Goal: Register for event/course

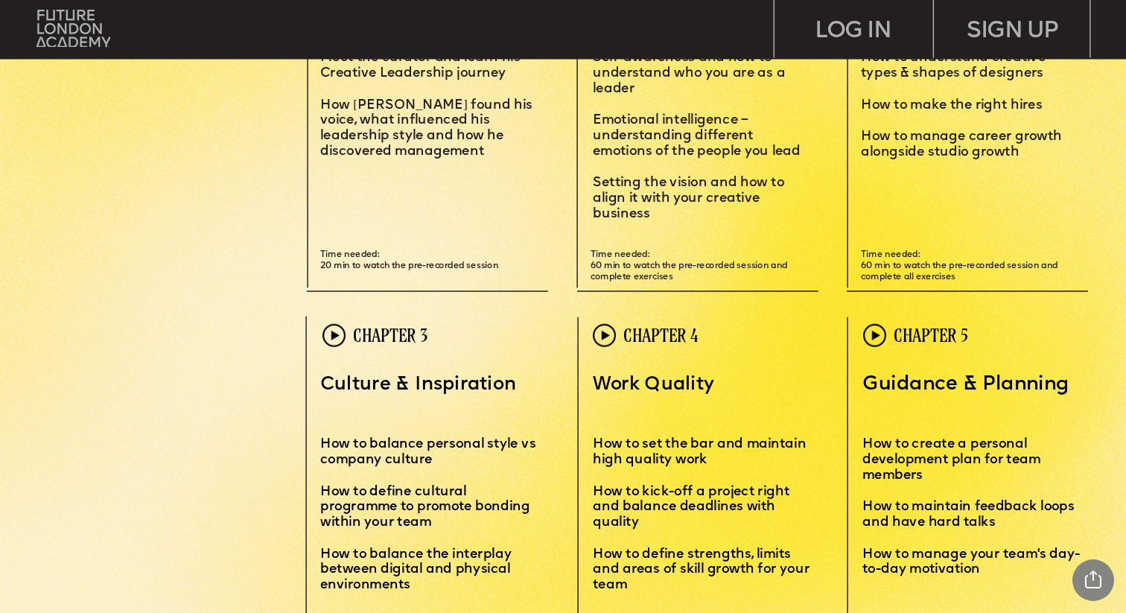
scroll to position [3455, 0]
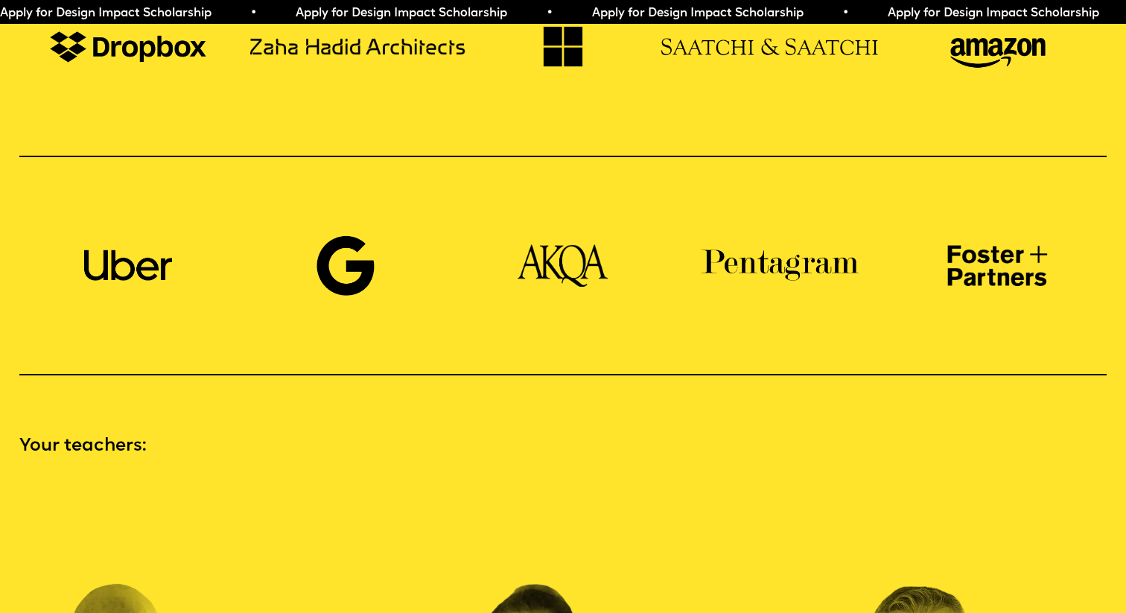
scroll to position [1301, 0]
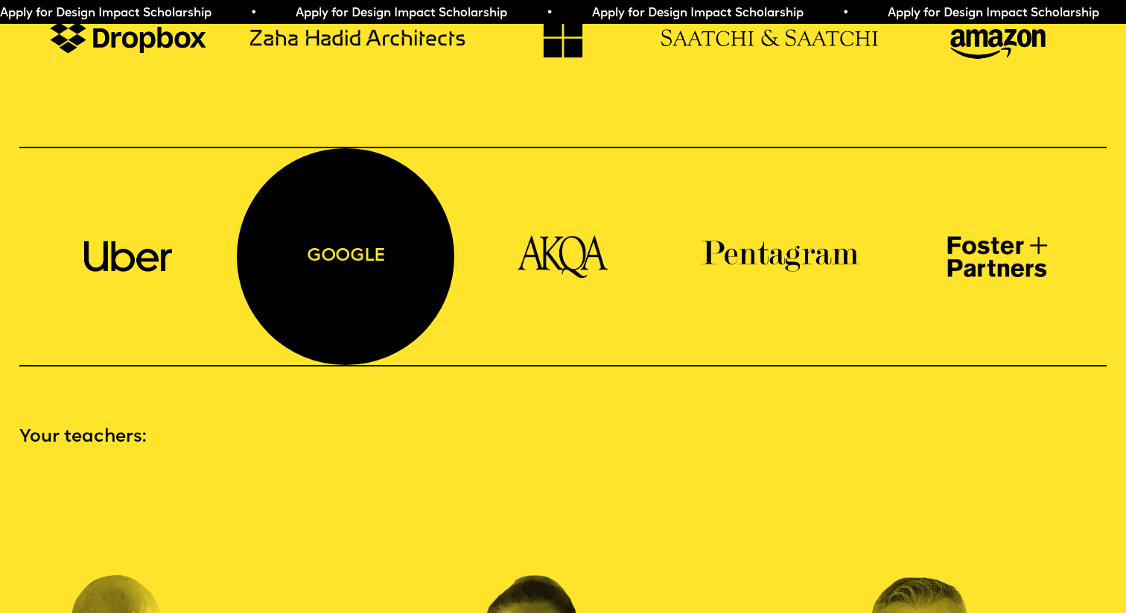
click at [341, 207] on div "google" at bounding box center [345, 256] width 217 height 217
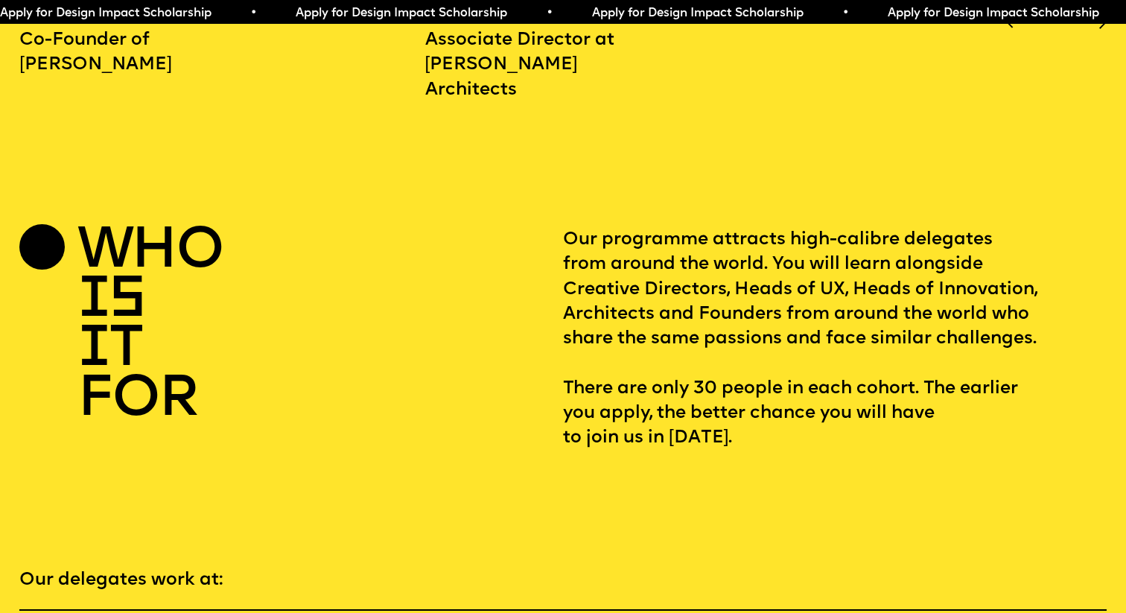
scroll to position [2097, 0]
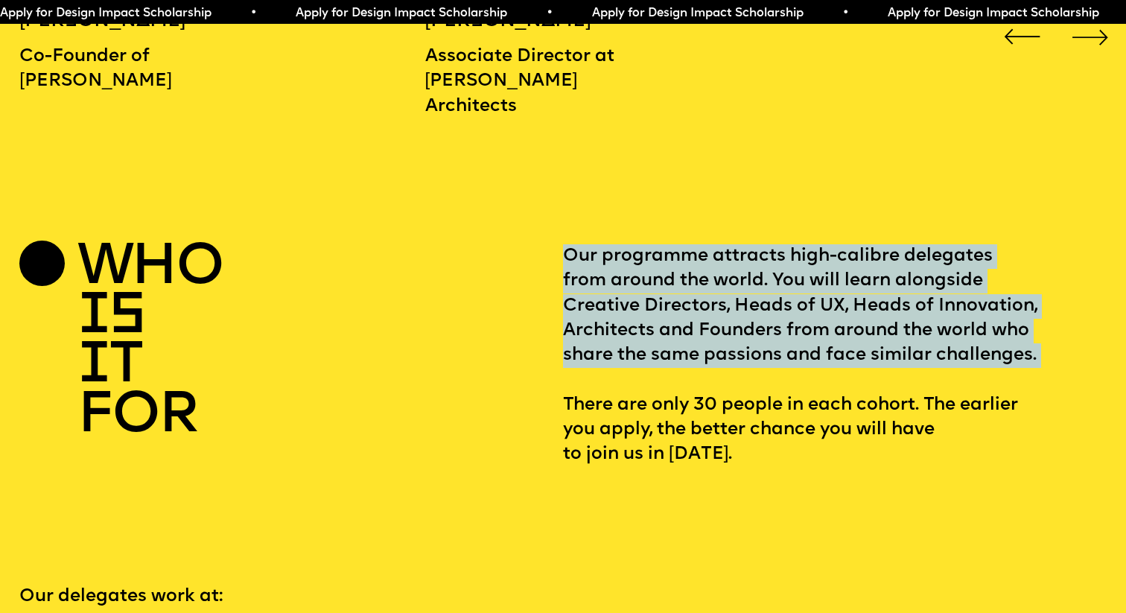
drag, startPoint x: 565, startPoint y: 227, endPoint x: 765, endPoint y: 346, distance: 232.7
click at [765, 346] on p "Our programme attracts high-calibre delegates from around the world. You will l…" at bounding box center [835, 355] width 544 height 223
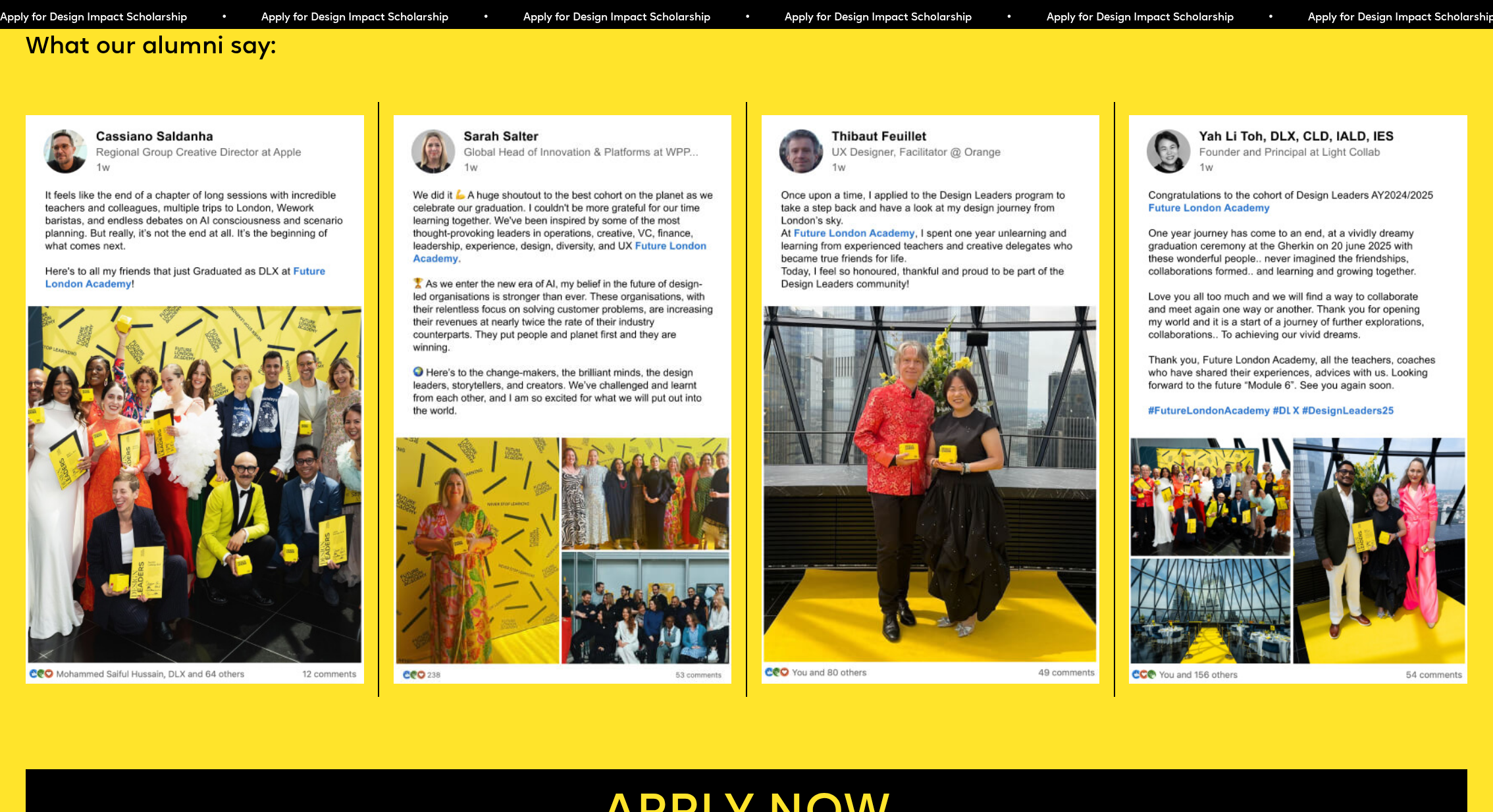
scroll to position [4194, 0]
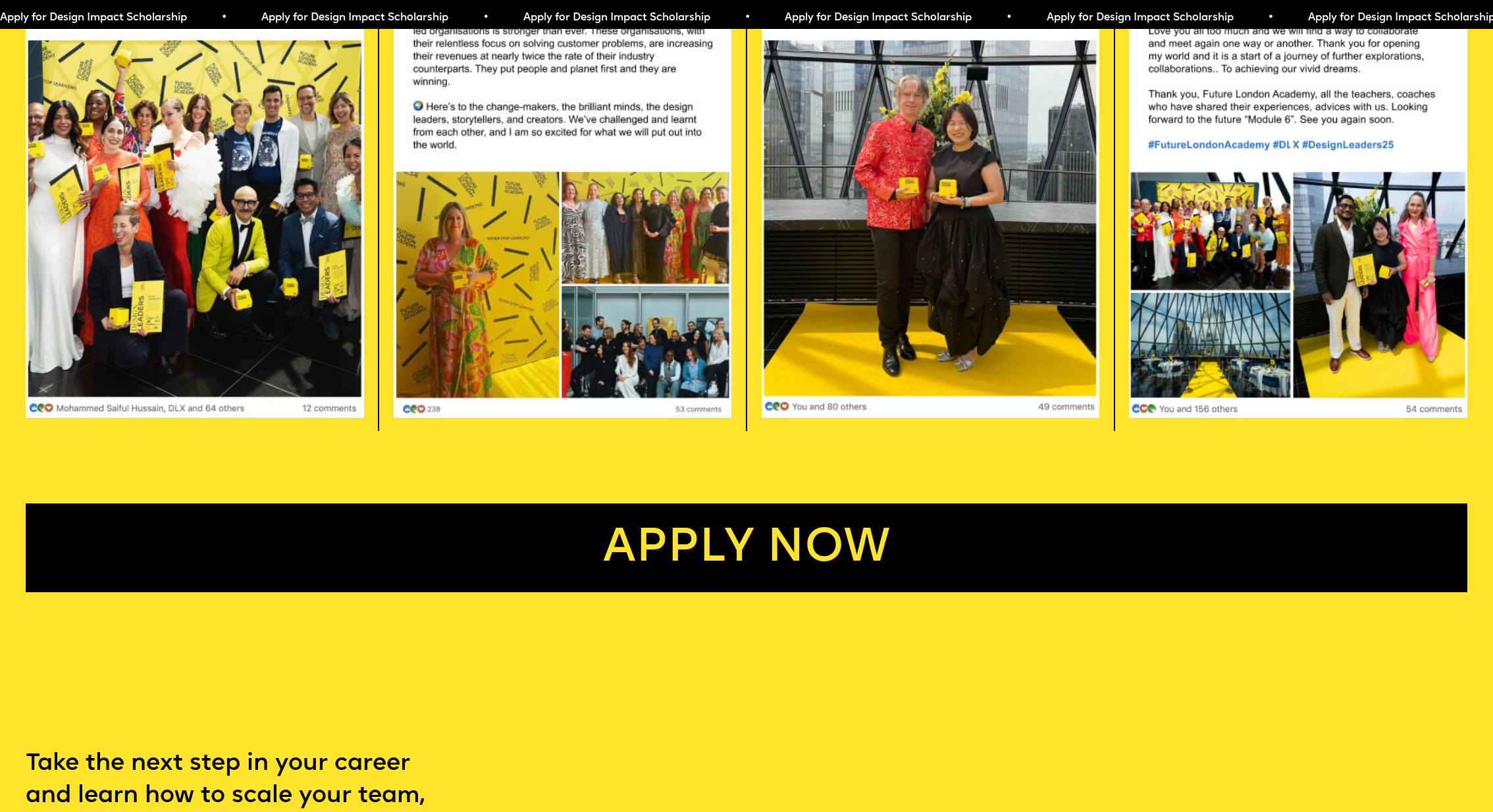
click at [822, 504] on link "Apply now" at bounding box center [746, 548] width 1441 height 89
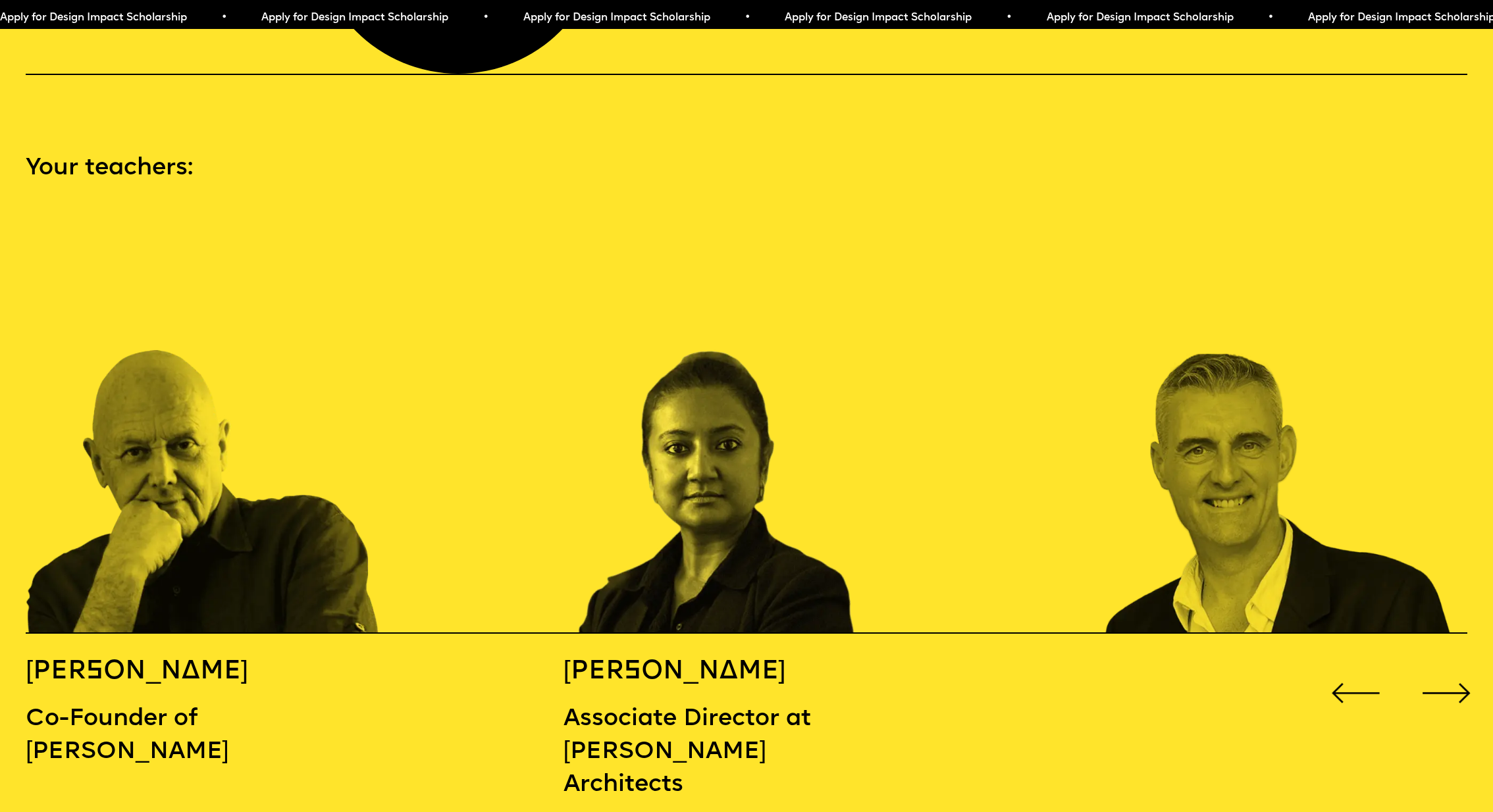
scroll to position [2194, 0]
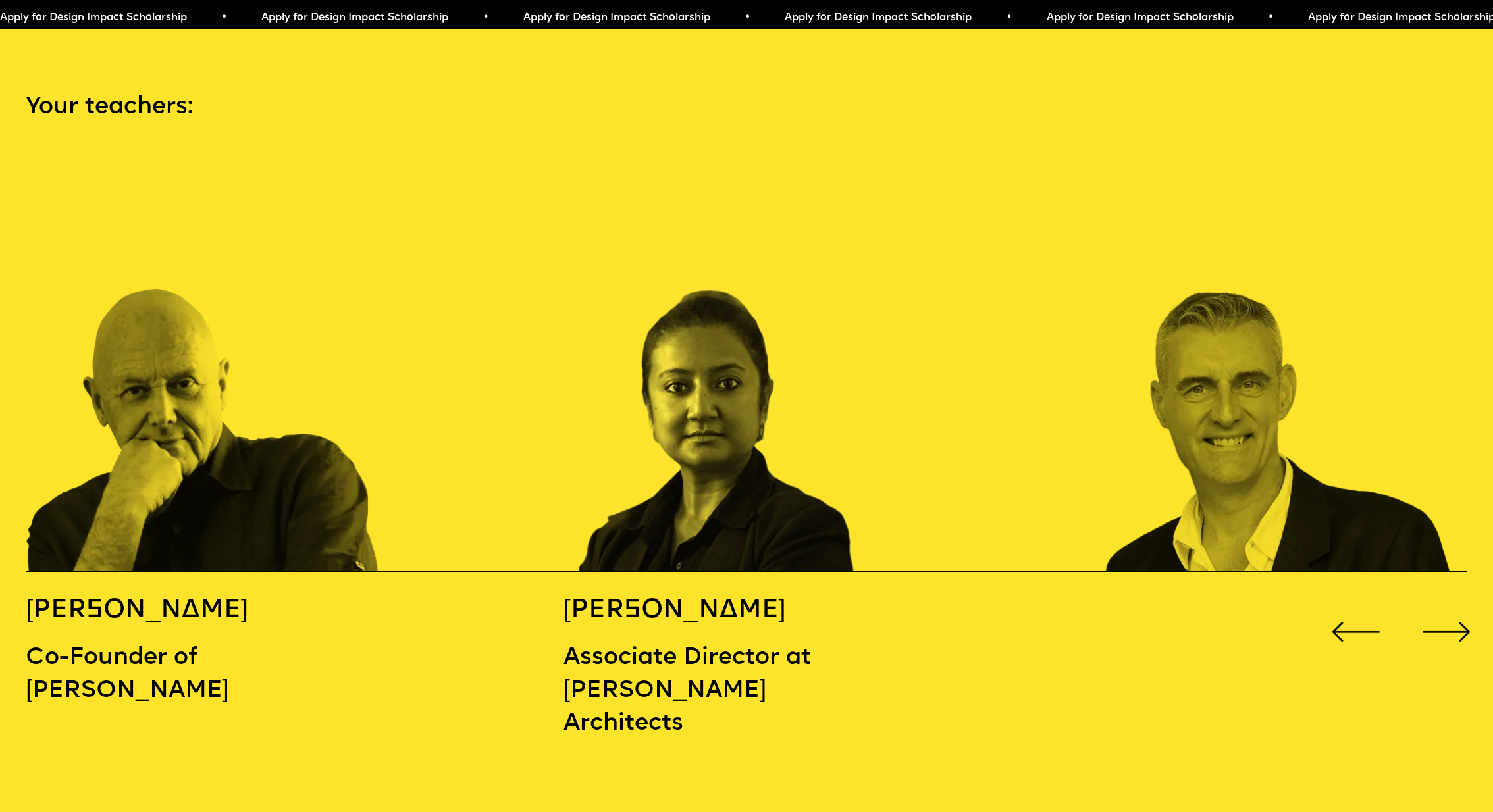
click at [746, 371] on img "2 / 16" at bounding box center [743, 362] width 358 height 418
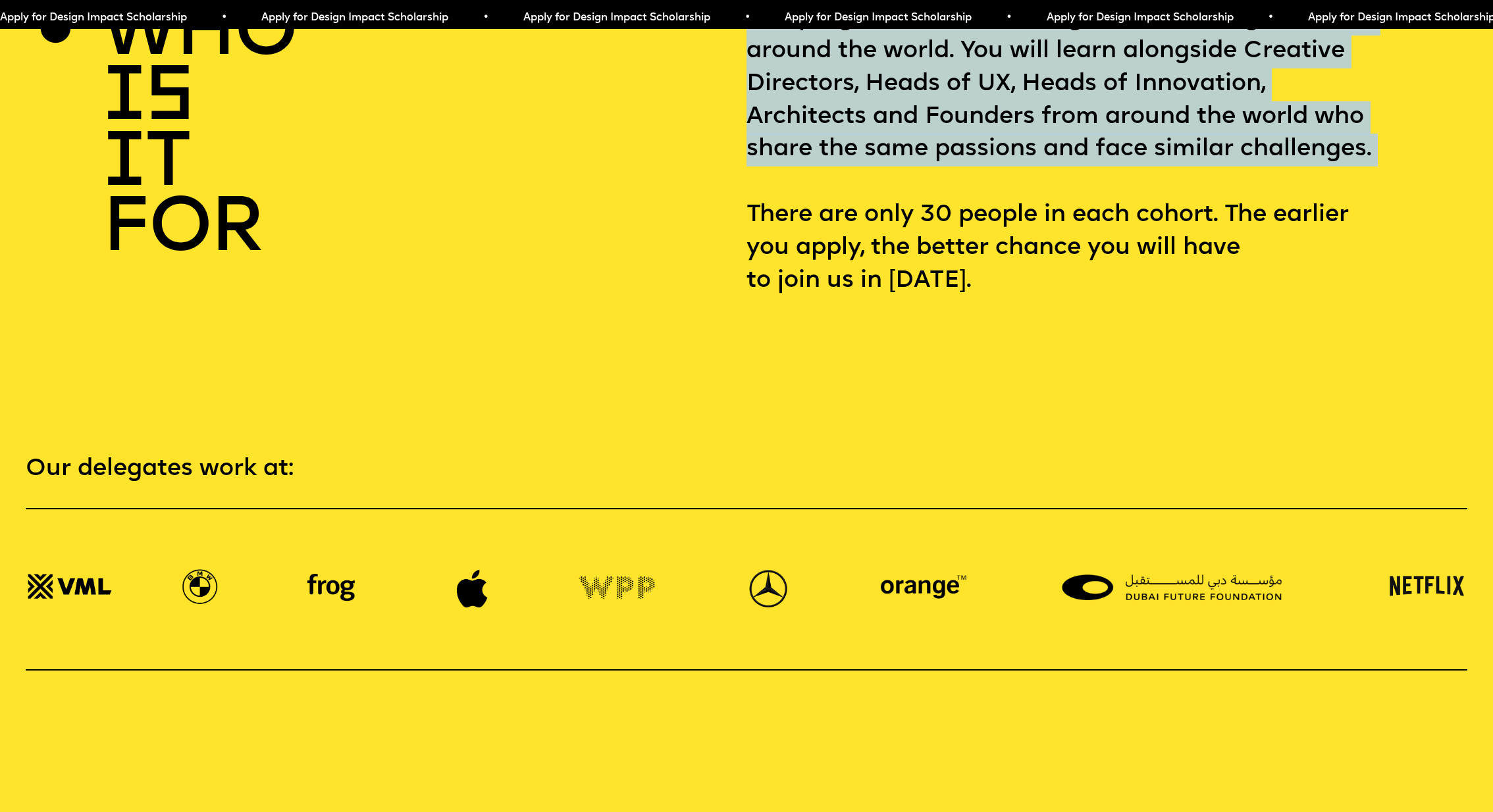
scroll to position [3043, 0]
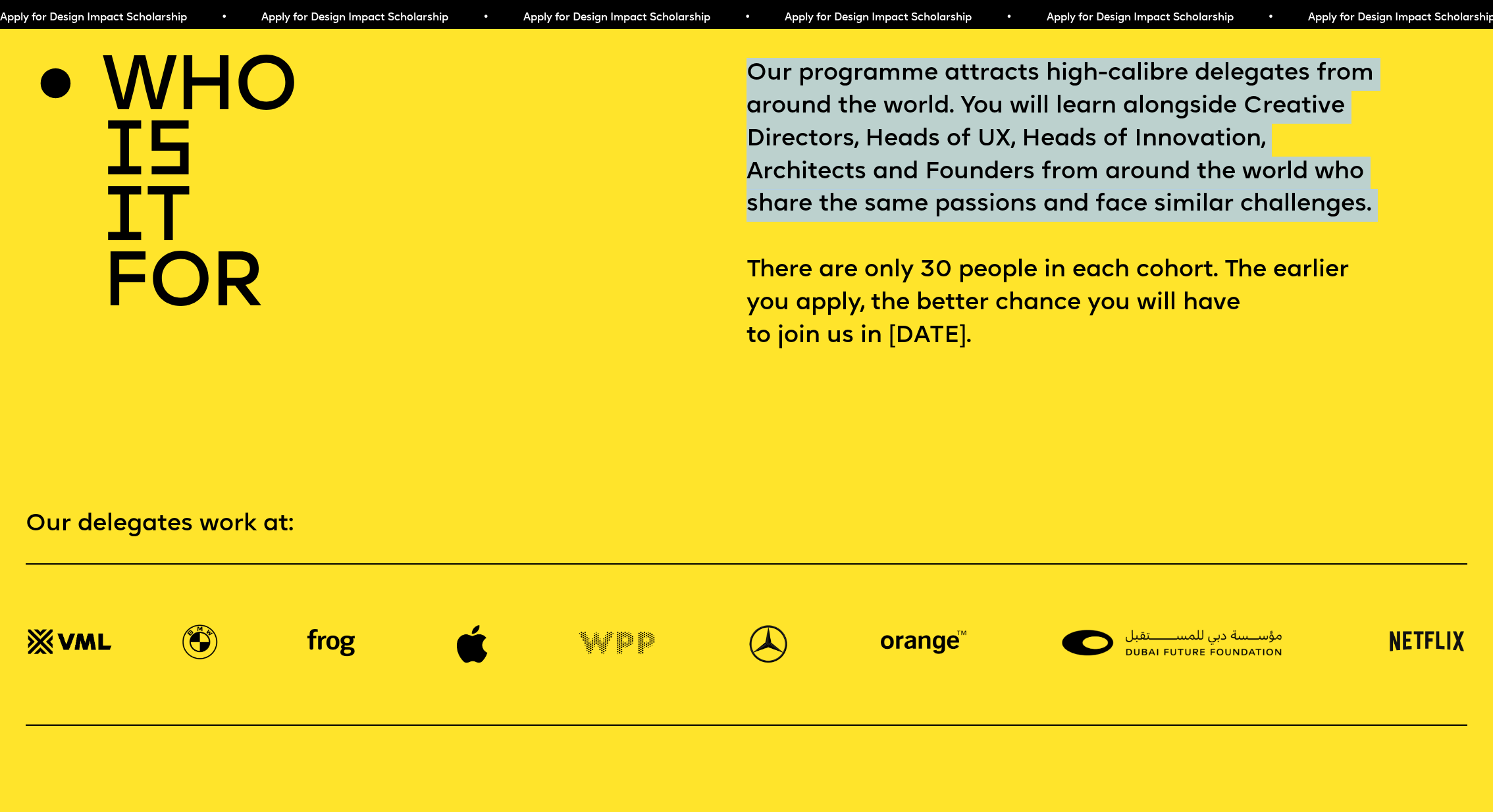
click at [764, 541] on img at bounding box center [770, 644] width 78 height 40
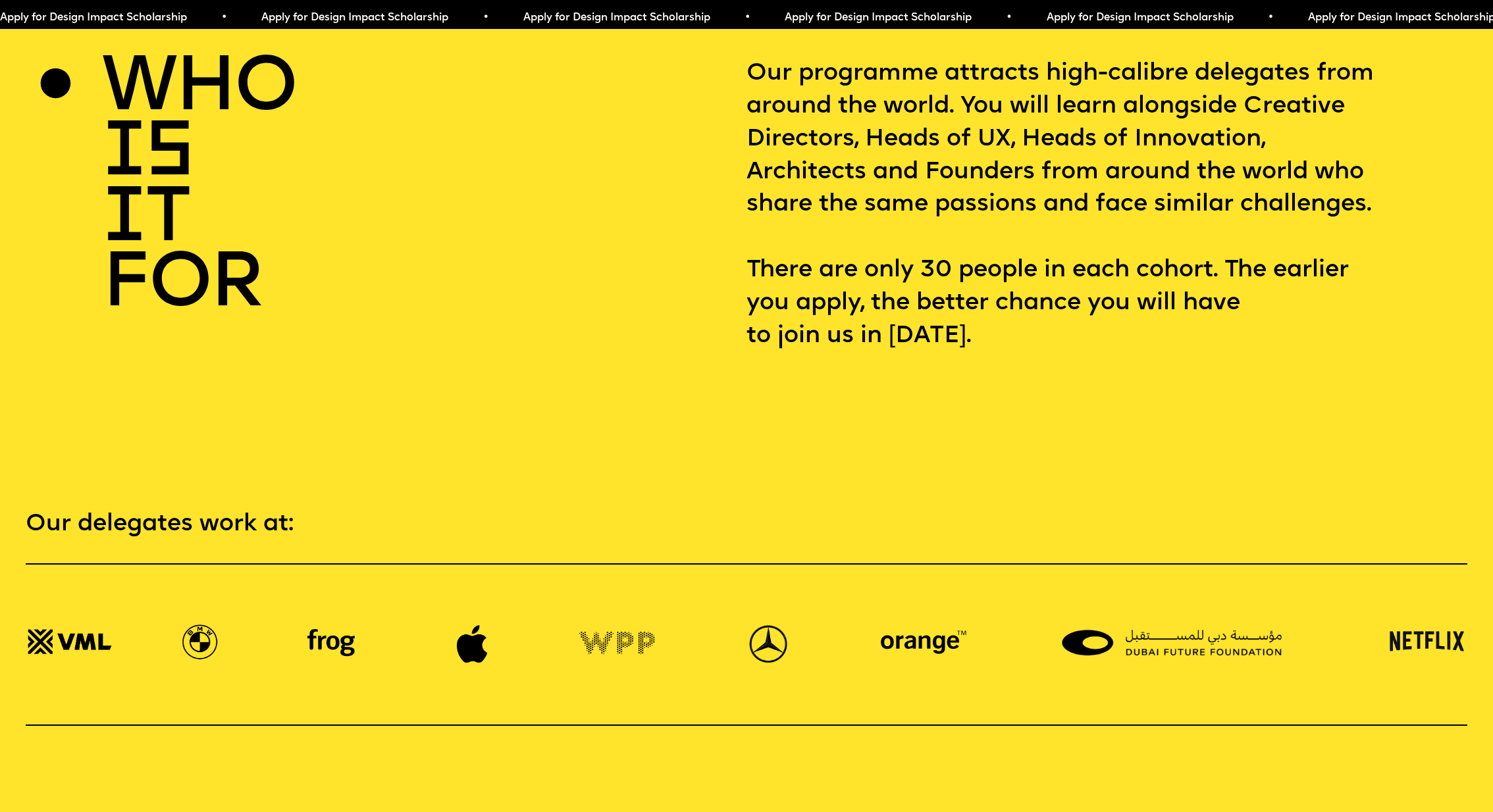
click at [696, 461] on section "Our delegates work at:" at bounding box center [746, 579] width 1493 height 295
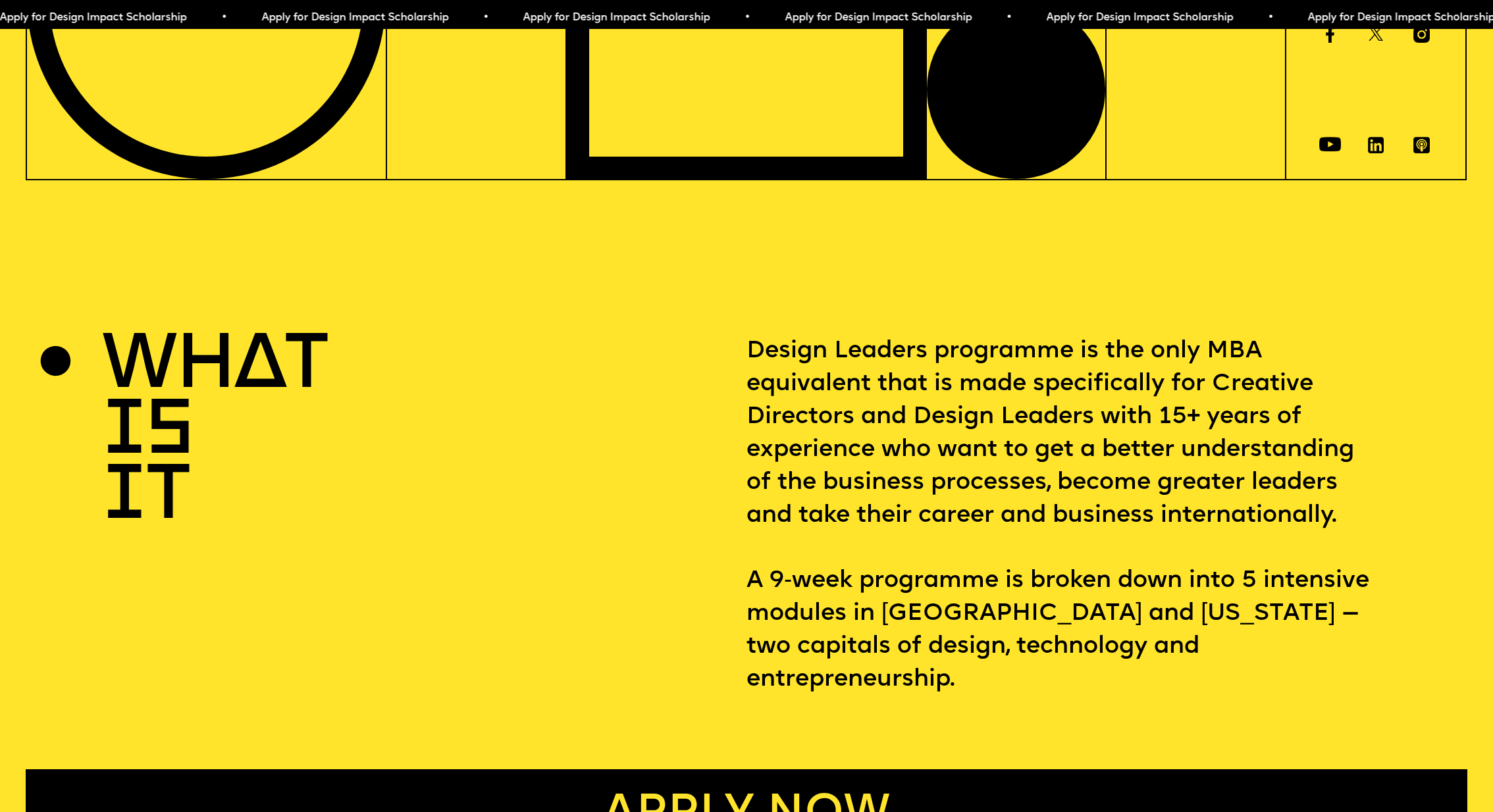
scroll to position [0, 0]
